Goal: Task Accomplishment & Management: Use online tool/utility

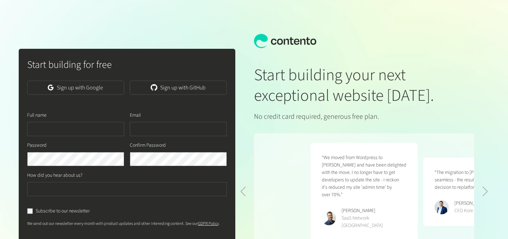
scroll to position [0, 226]
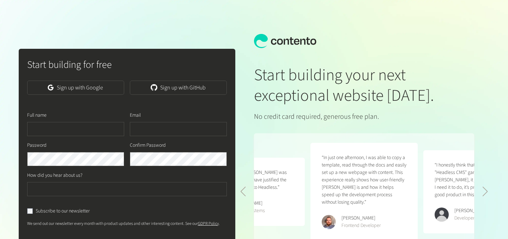
click at [161, 103] on div "Start building for free Sign up with Google Sign up with GitHub Full name Email…" at bounding box center [127, 164] width 217 height 231
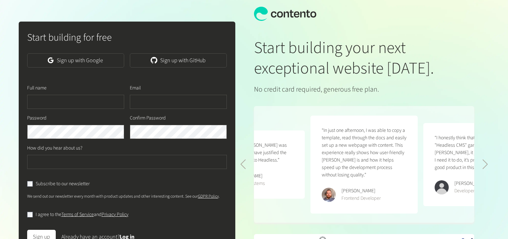
scroll to position [42, 0]
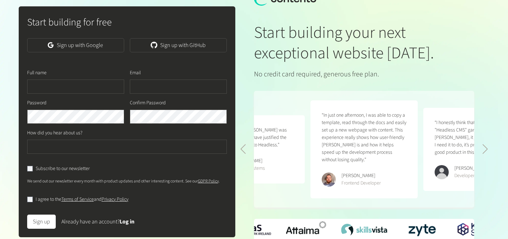
click at [126, 222] on div "Sign up Already have an account? Log in" at bounding box center [127, 219] width 200 height 20
click at [125, 219] on link "Log in" at bounding box center [127, 221] width 15 height 8
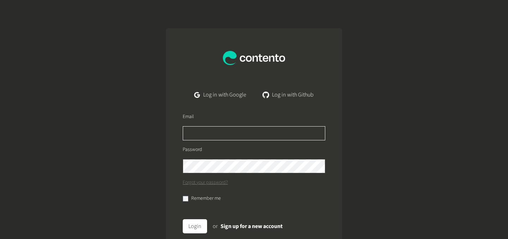
click at [235, 128] on input "text" at bounding box center [254, 133] width 143 height 14
click at [315, 138] on input "text" at bounding box center [254, 133] width 143 height 14
type input "**********"
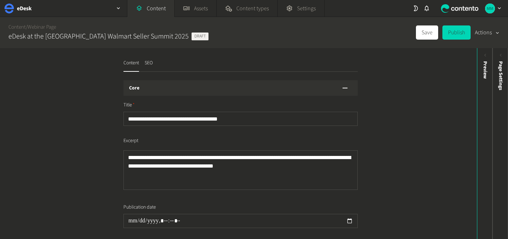
click at [491, 31] on button "Actions" at bounding box center [487, 32] width 25 height 14
click at [448, 127] on div "**********" at bounding box center [238, 143] width 477 height 191
click at [192, 36] on span "Draft" at bounding box center [200, 36] width 17 height 8
click at [191, 5] on link "Assets" at bounding box center [196, 8] width 42 height 17
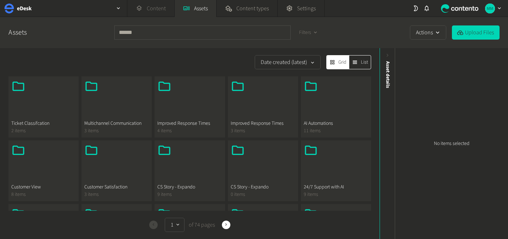
click at [149, 10] on link "Content" at bounding box center [150, 8] width 47 height 17
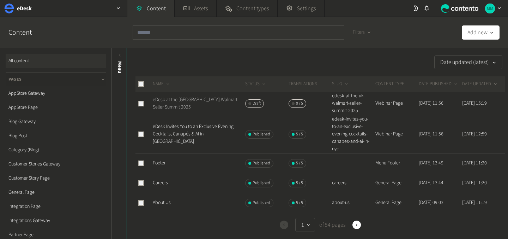
click at [172, 98] on link "eDesk at the [GEOGRAPHIC_DATA] Walmart Seller Summit 2025" at bounding box center [195, 103] width 85 height 14
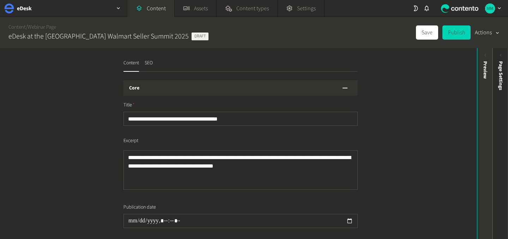
click at [482, 54] on div "Preview" at bounding box center [486, 115] width 16 height 127
